Goal: Information Seeking & Learning: Learn about a topic

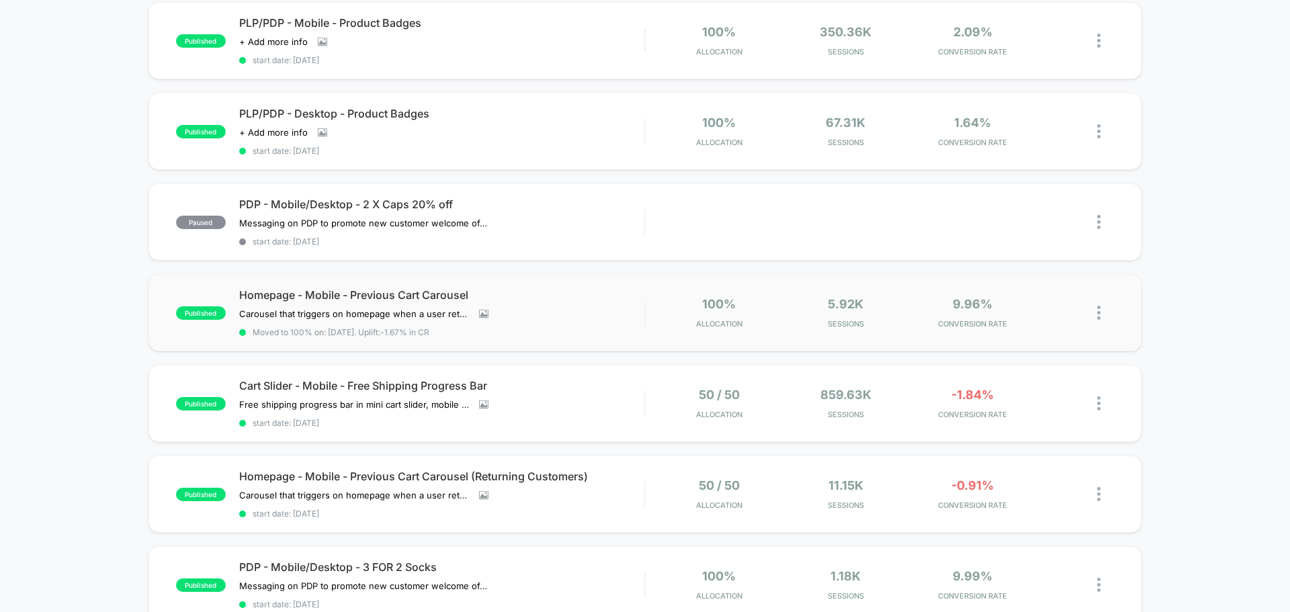
scroll to position [403, 0]
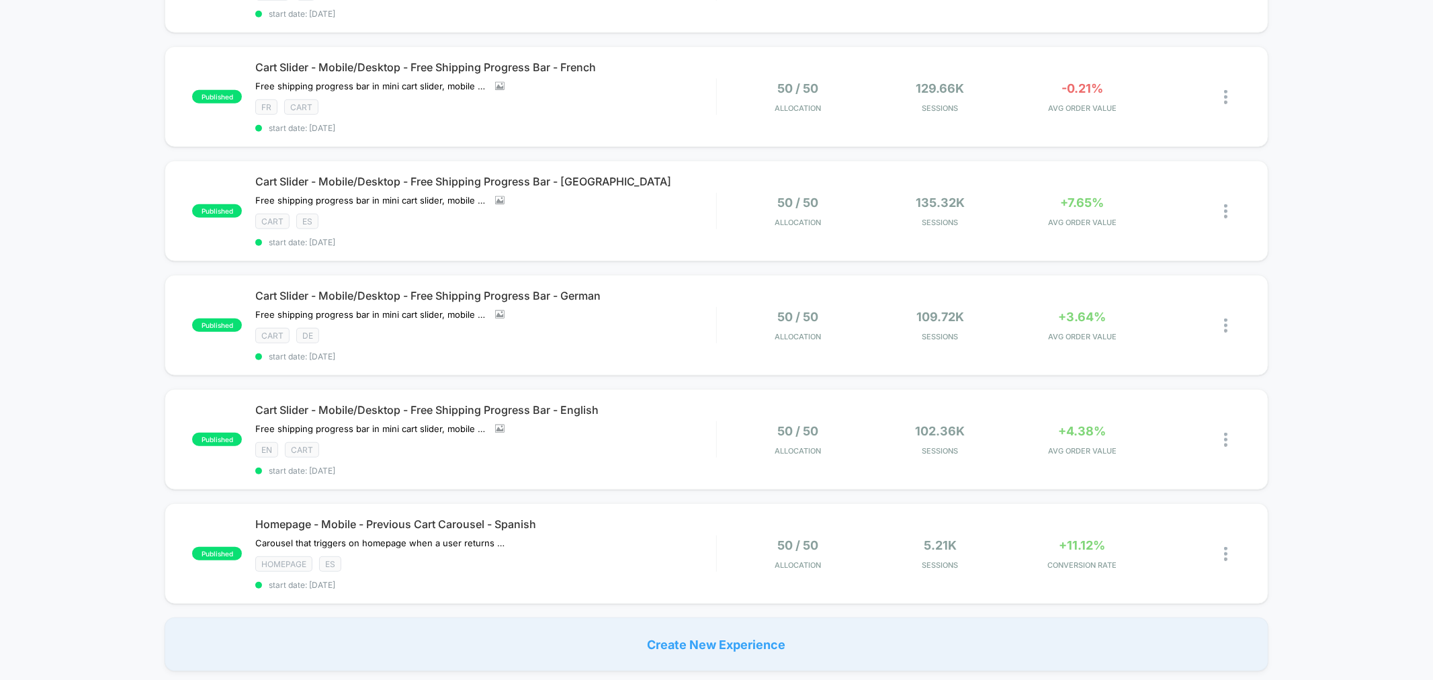
scroll to position [970, 0]
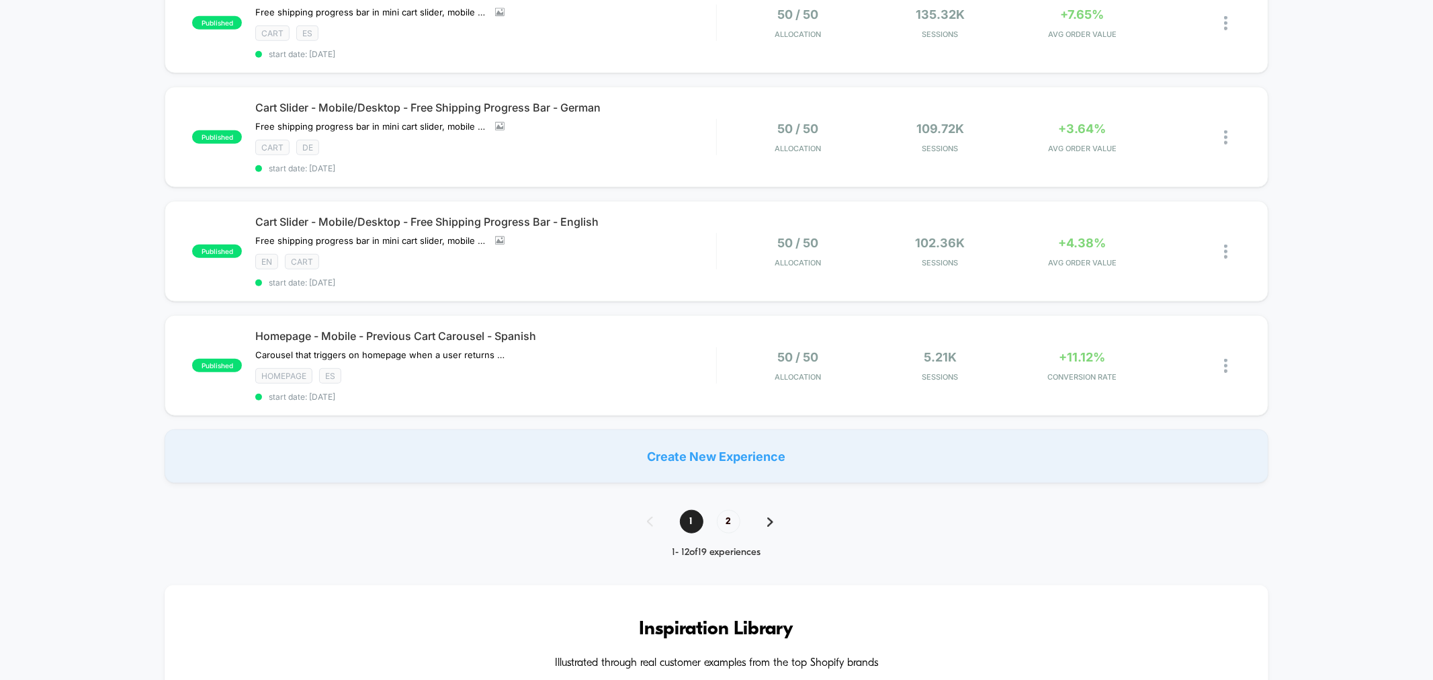
click at [773, 510] on div "1 2" at bounding box center [716, 522] width 167 height 24
click at [770, 517] on img at bounding box center [770, 521] width 6 height 9
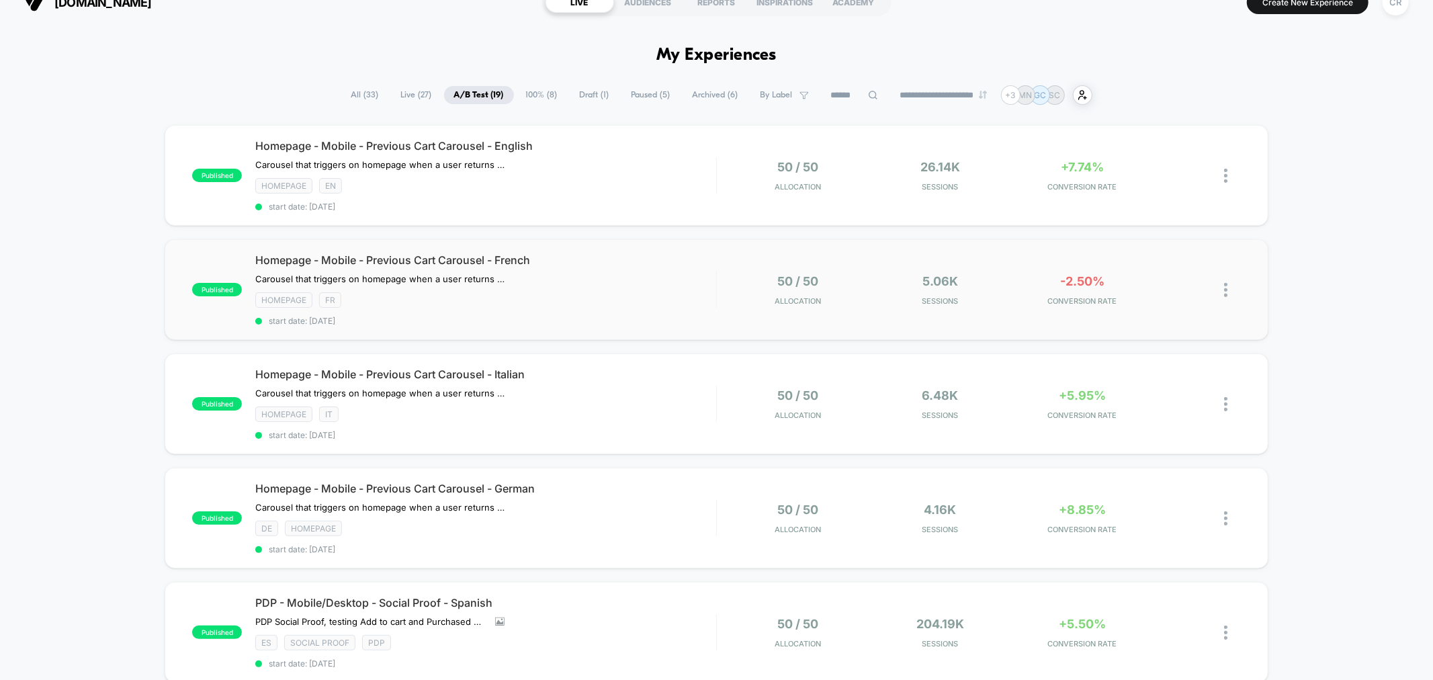
scroll to position [0, 0]
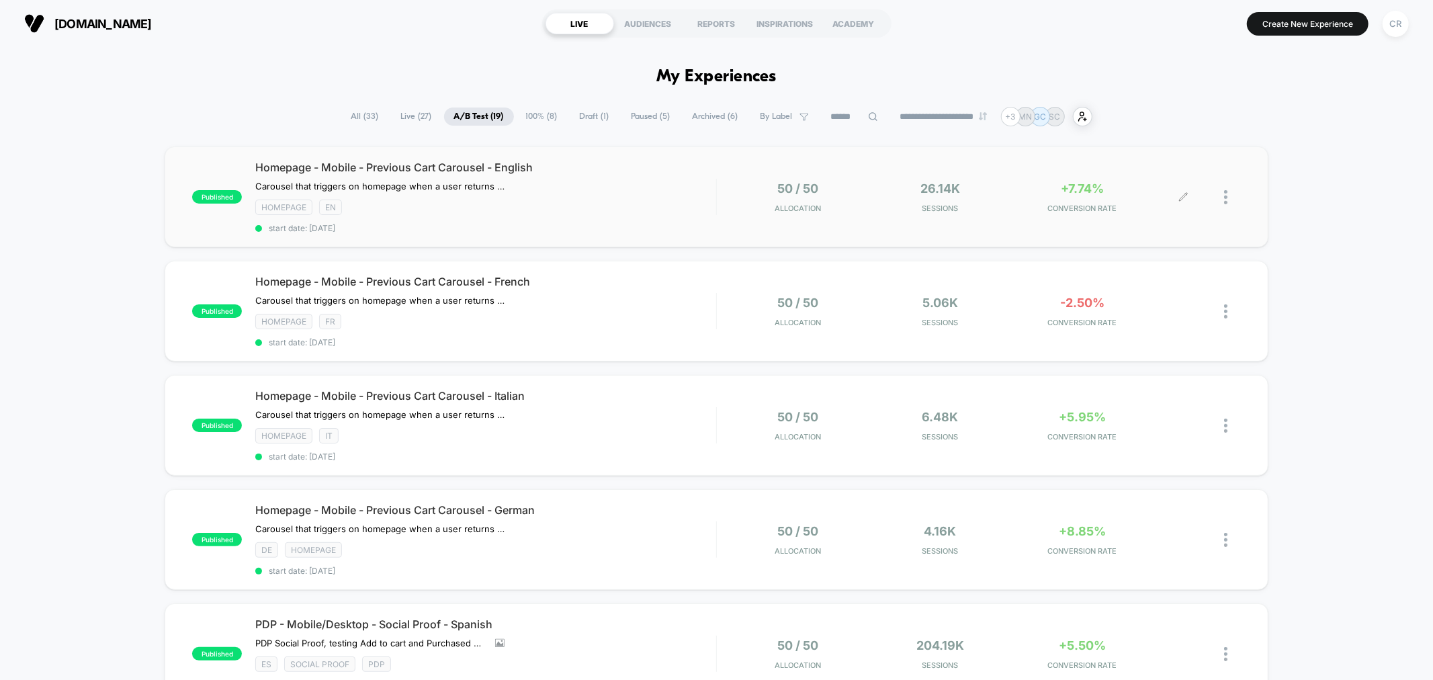
click at [1095, 200] on div "+7.74% CONVERSION RATE" at bounding box center [1082, 197] width 136 height 32
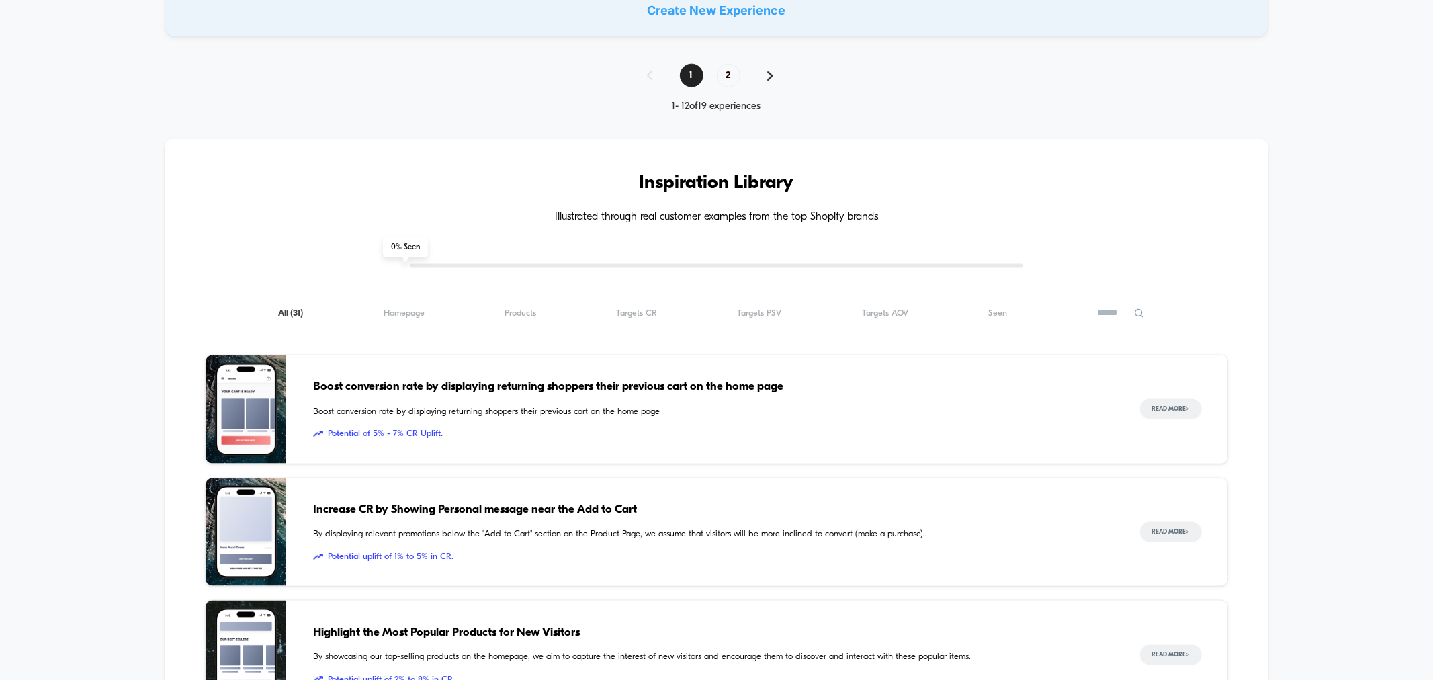
scroll to position [1418, 0]
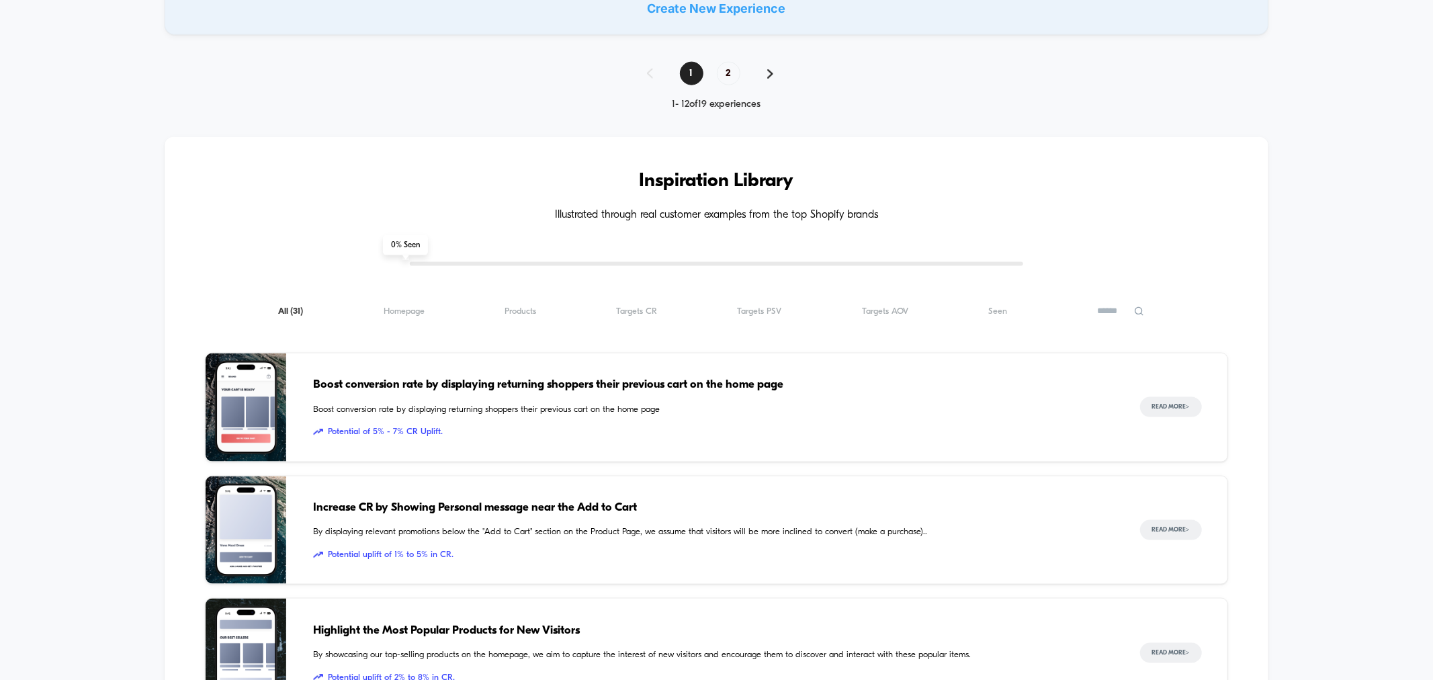
click at [770, 69] on img at bounding box center [770, 73] width 6 height 9
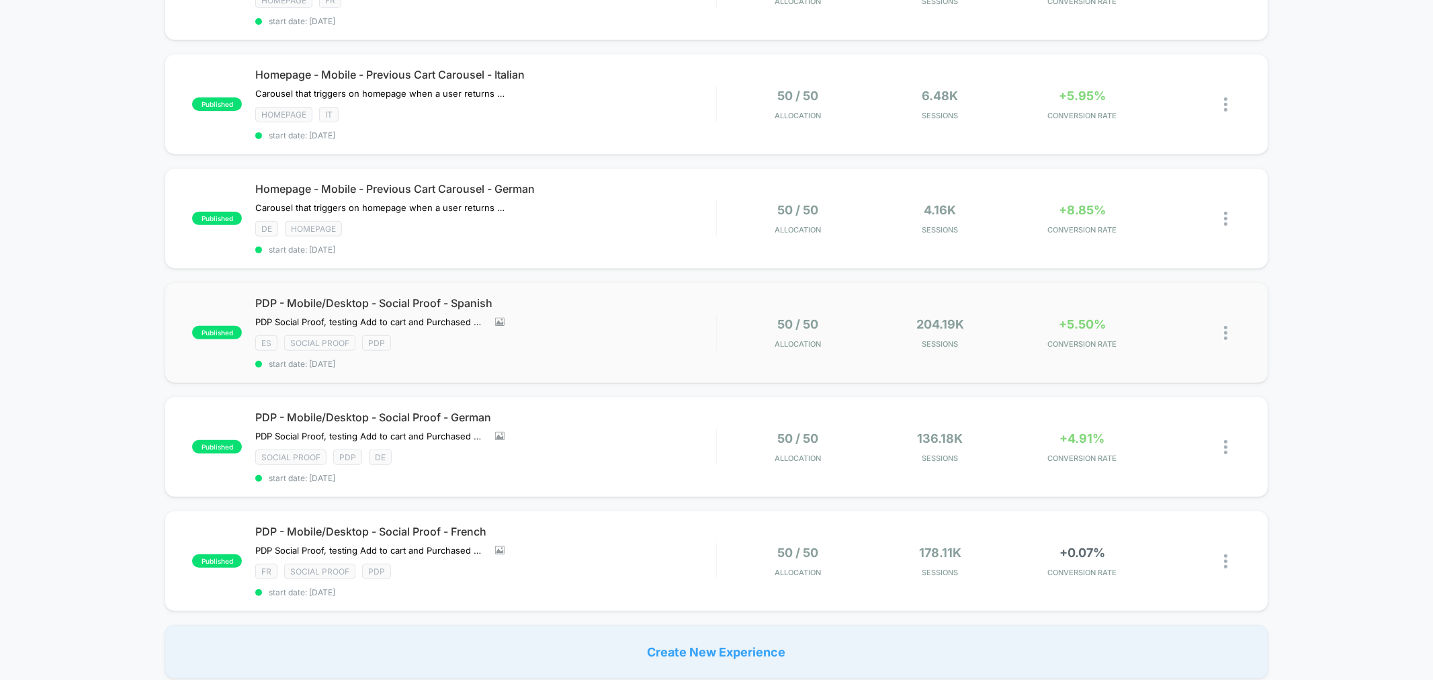
scroll to position [298, 0]
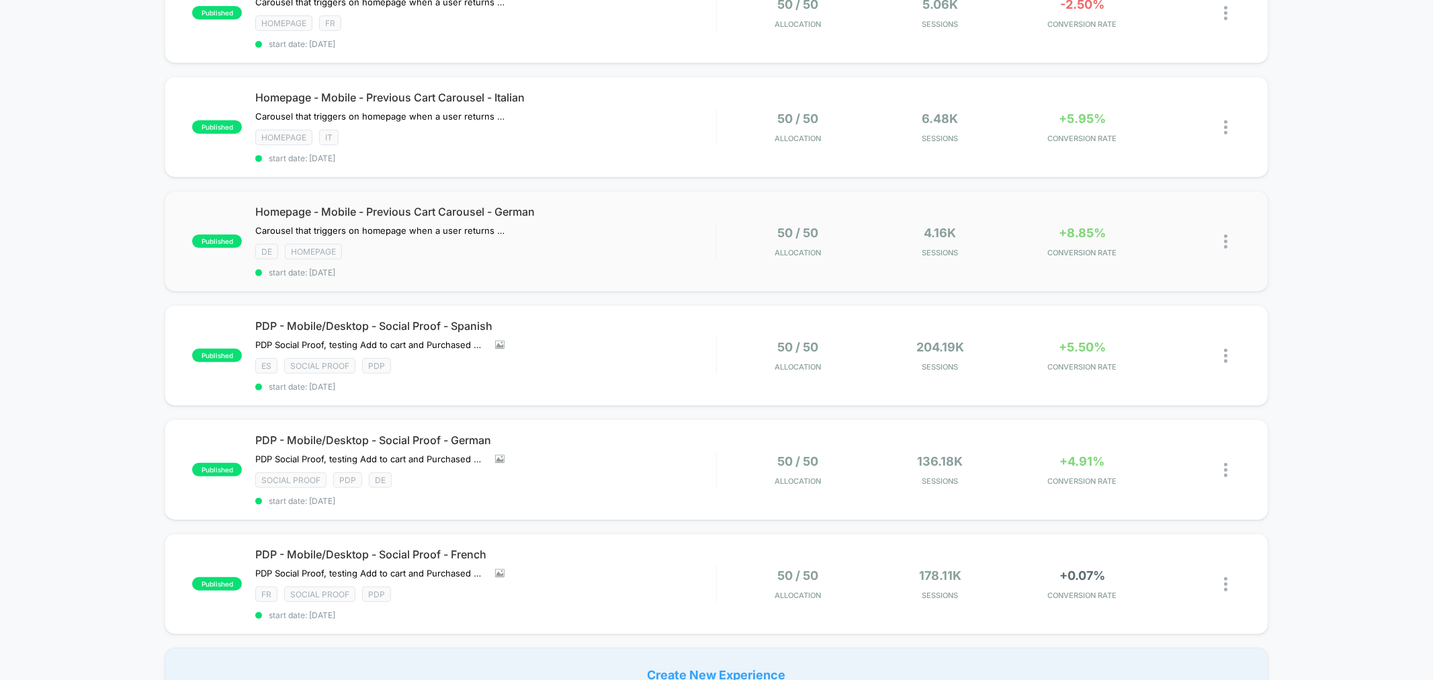
click at [1062, 249] on span "CONVERSION RATE" at bounding box center [1082, 252] width 136 height 9
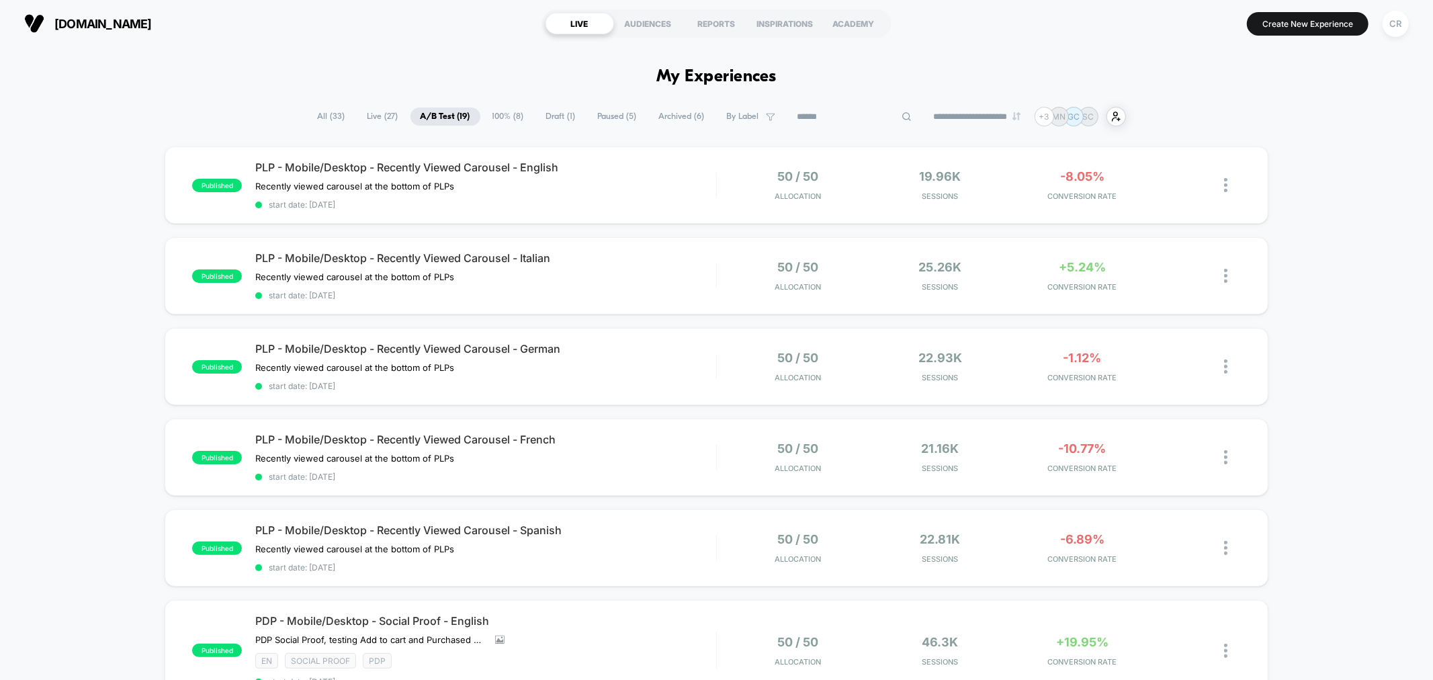
click at [840, 113] on input at bounding box center [854, 117] width 134 height 16
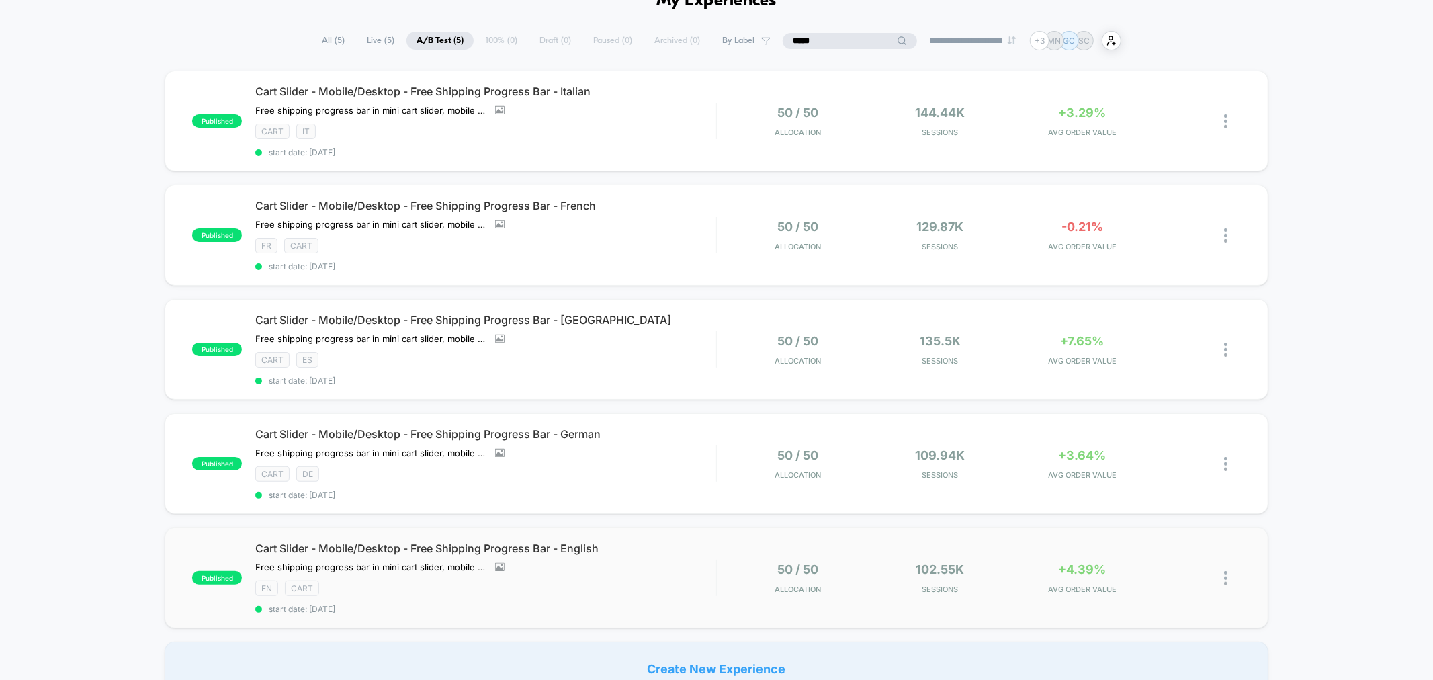
scroll to position [75, 0]
type input "****"
click at [1092, 343] on span "+7.65%" at bounding box center [1083, 342] width 44 height 14
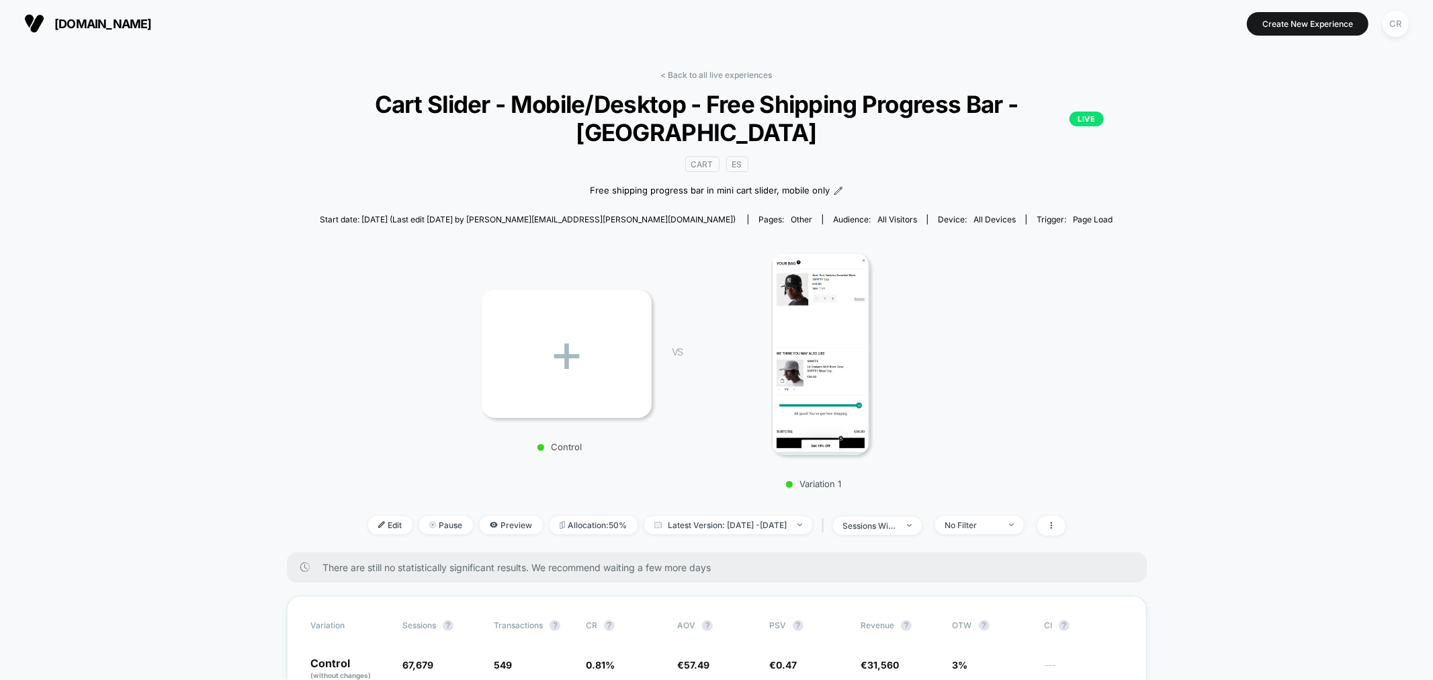
scroll to position [149, 0]
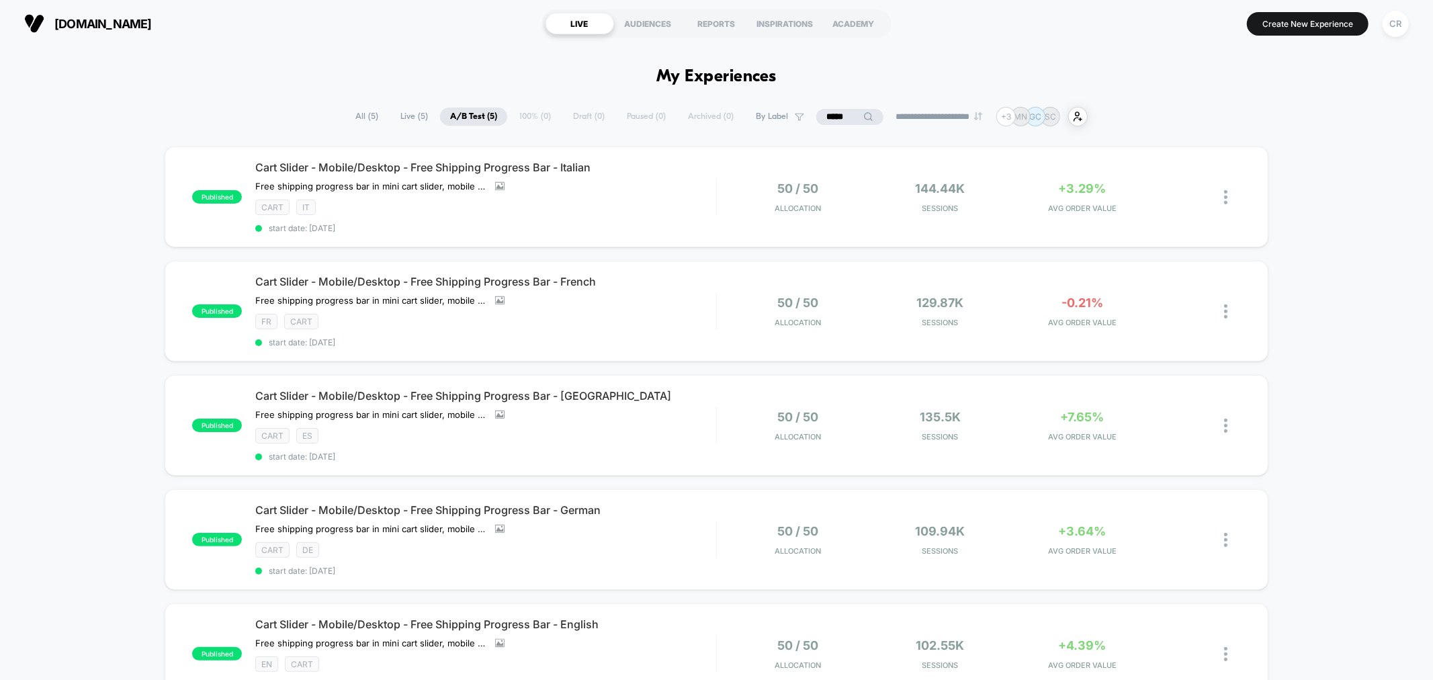
click at [410, 117] on span "Live ( 5 )" at bounding box center [414, 116] width 48 height 18
click at [826, 121] on input "****" at bounding box center [849, 117] width 67 height 16
click at [826, 121] on input "****" at bounding box center [850, 117] width 134 height 16
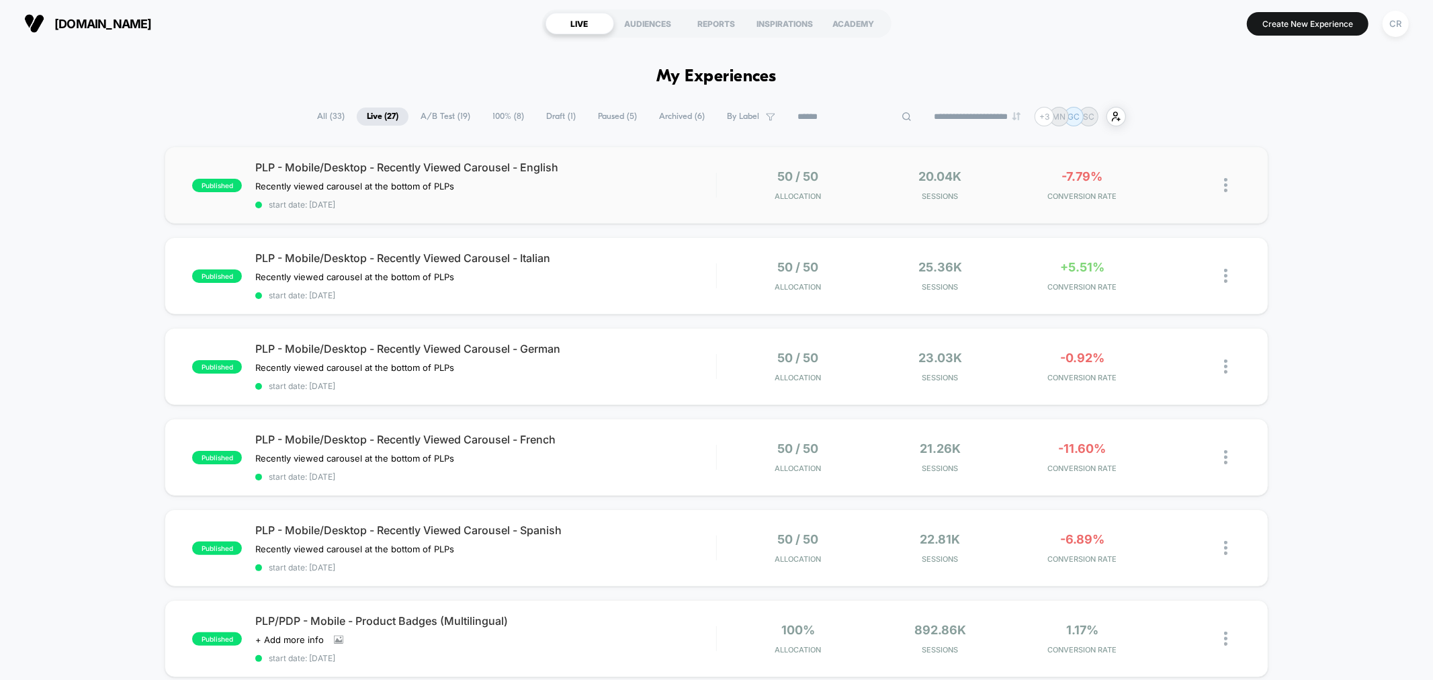
type input "*"
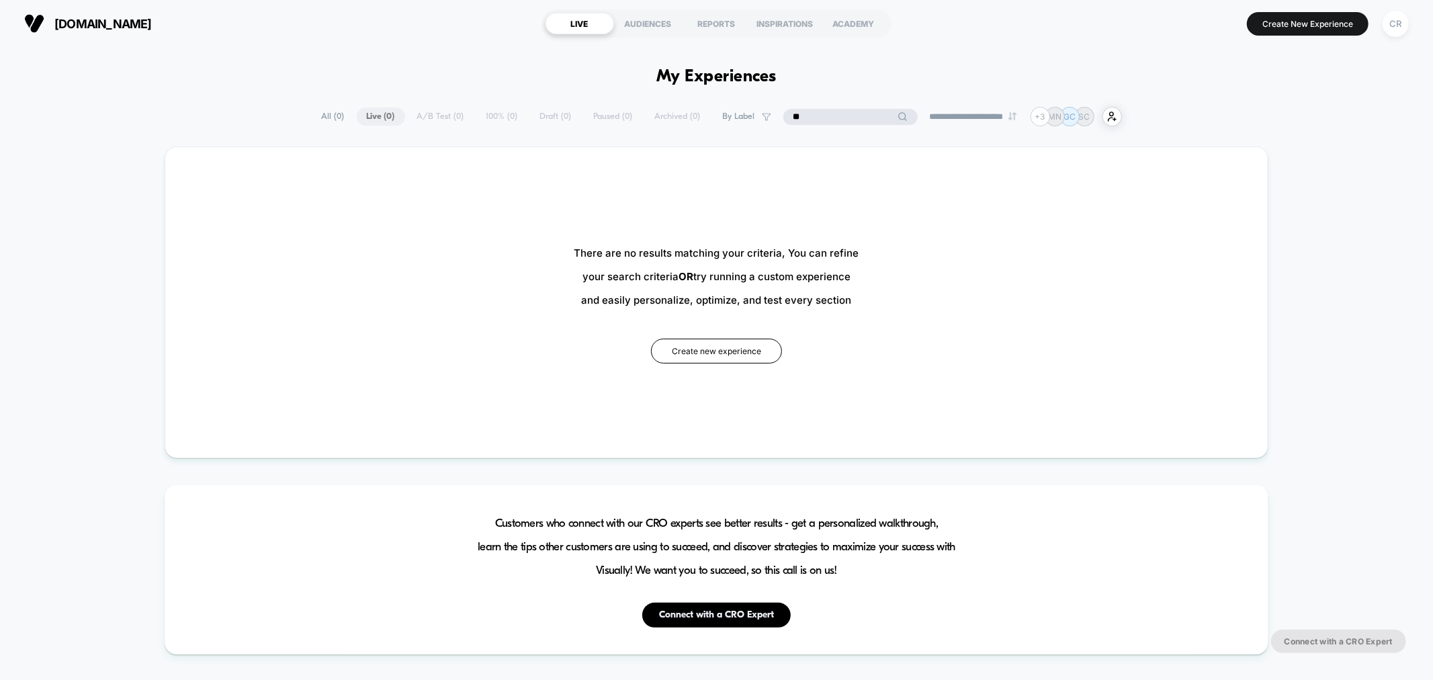
type input "*"
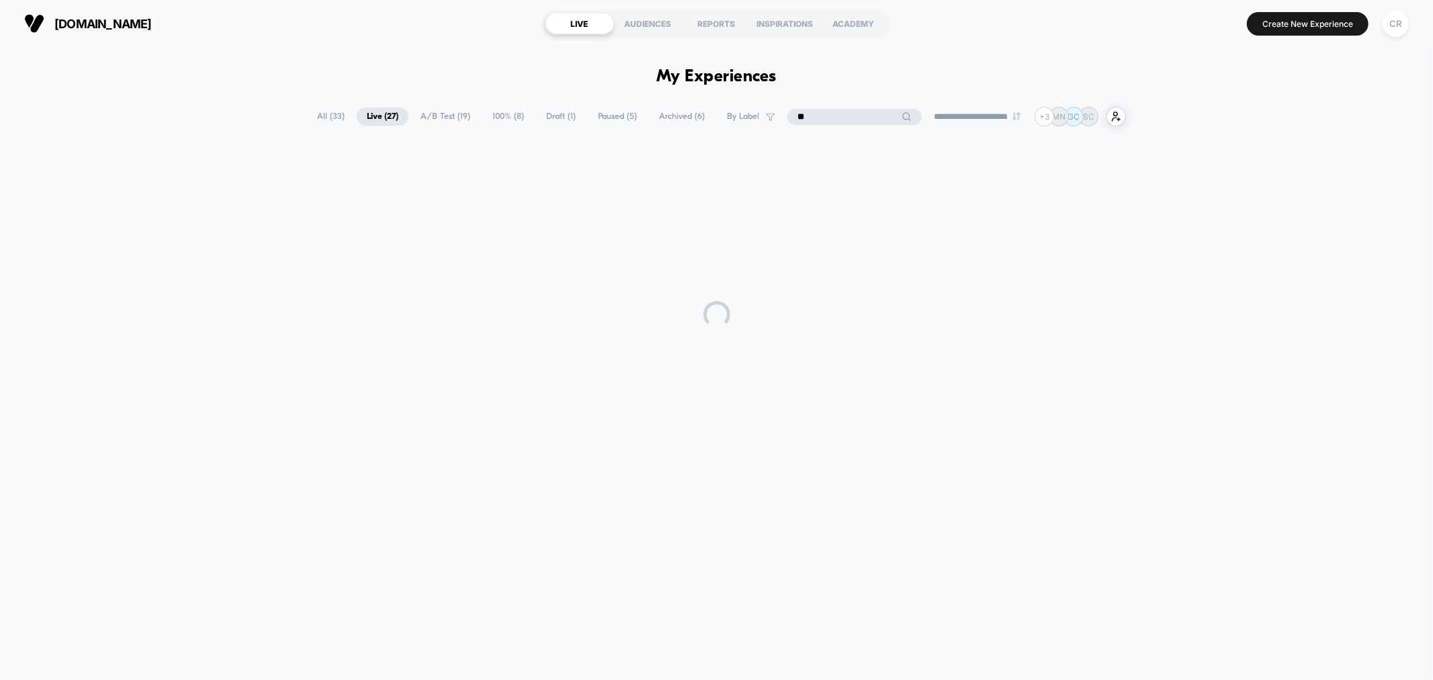
type input "*"
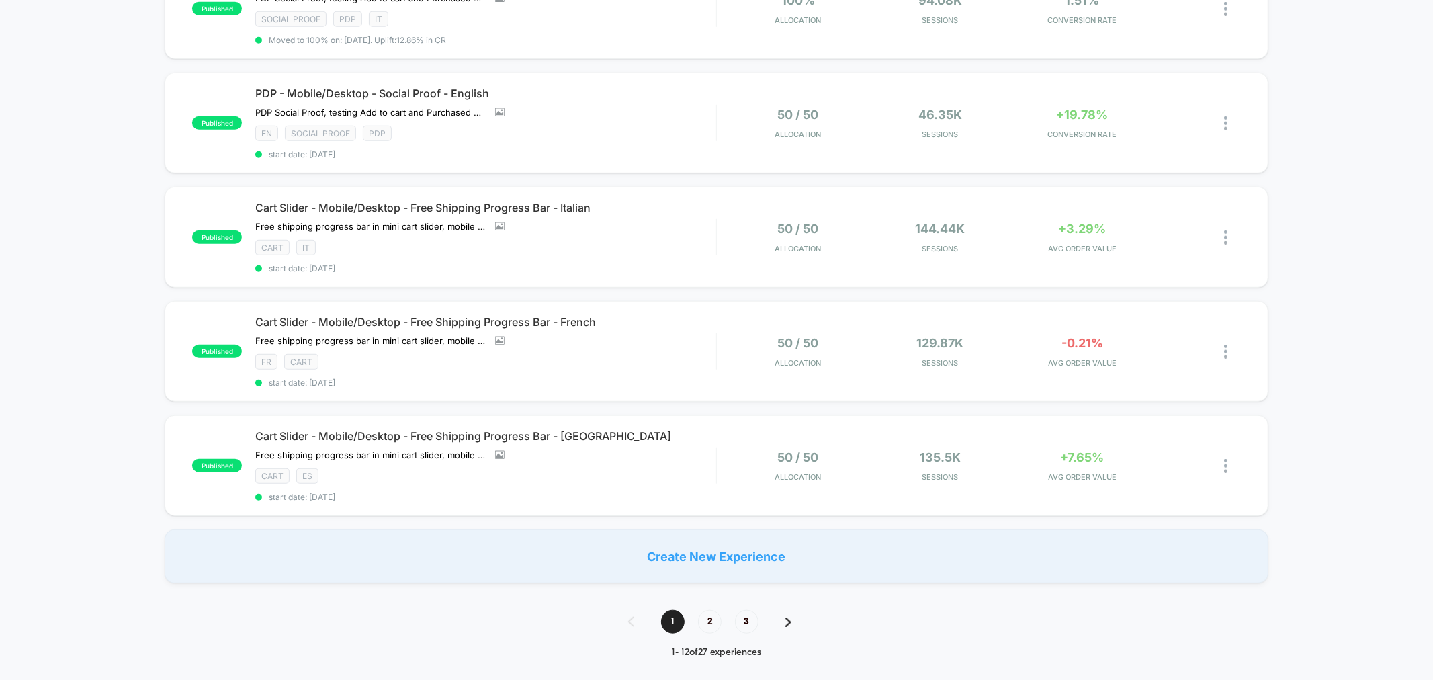
scroll to position [821, 0]
click at [699, 612] on span "2" at bounding box center [710, 624] width 24 height 24
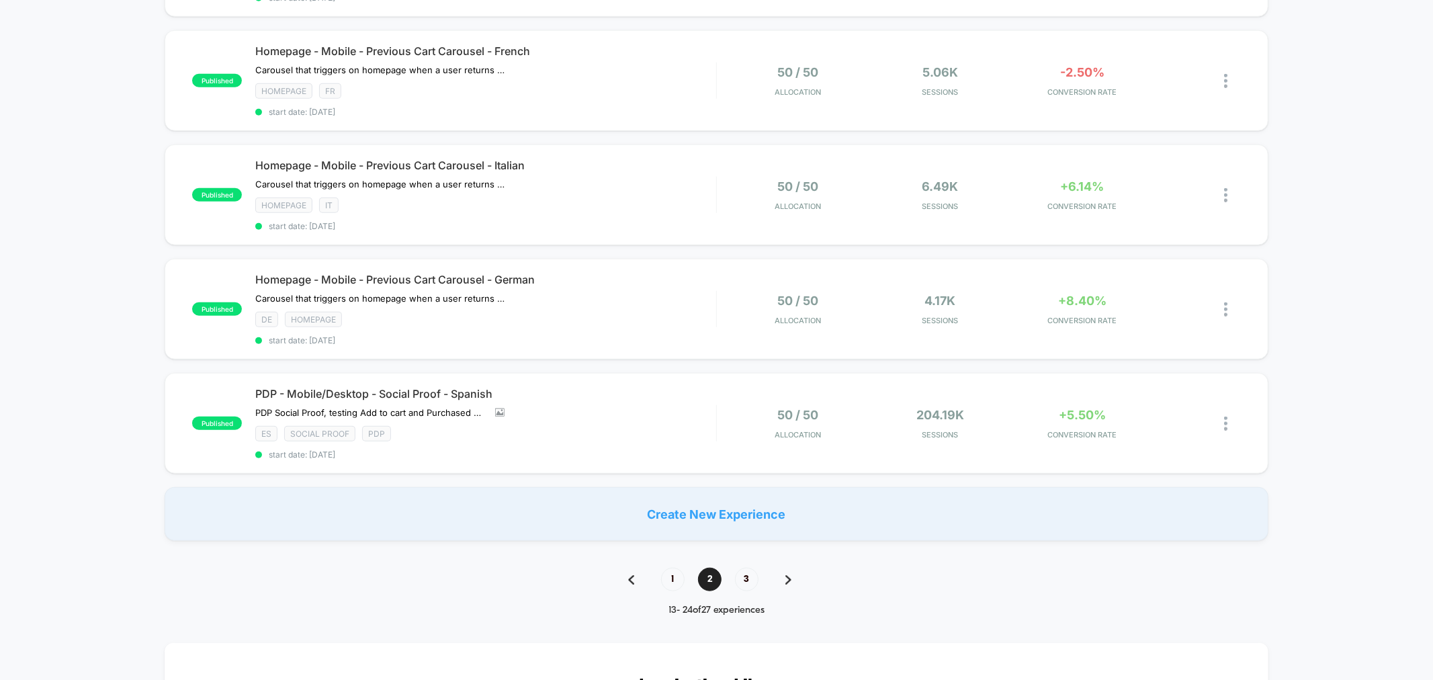
scroll to position [895, 0]
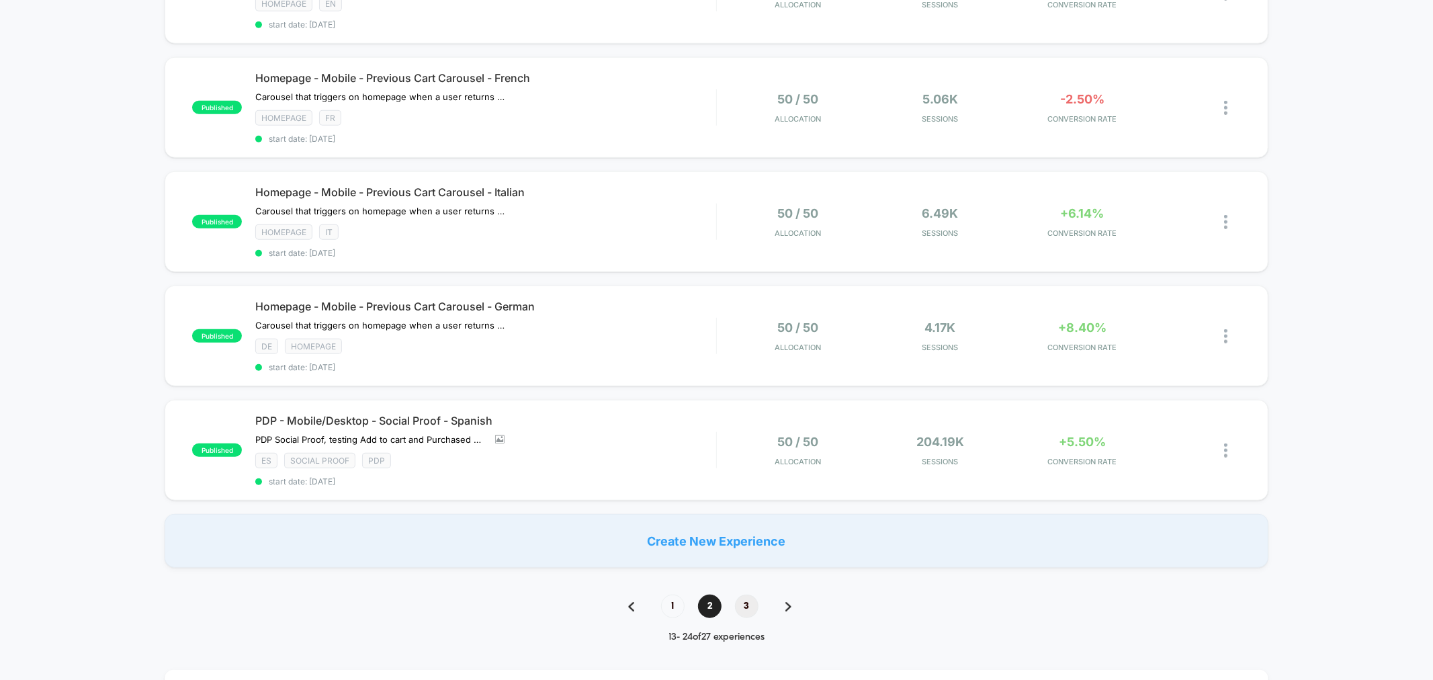
click at [742, 603] on span "3" at bounding box center [747, 606] width 24 height 24
